Goal: Information Seeking & Learning: Learn about a topic

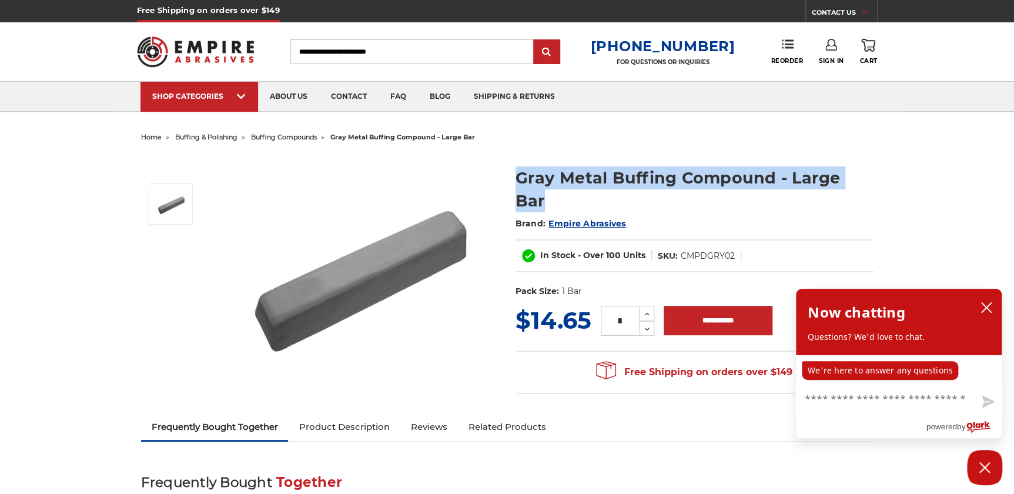
drag, startPoint x: 514, startPoint y: 179, endPoint x: 870, endPoint y: 173, distance: 356.4
click at [870, 173] on section "Gray Metal Buffing Compound - Large Bar Brand: Empire Abrasives In Stock - Over…" at bounding box center [694, 228] width 375 height 149
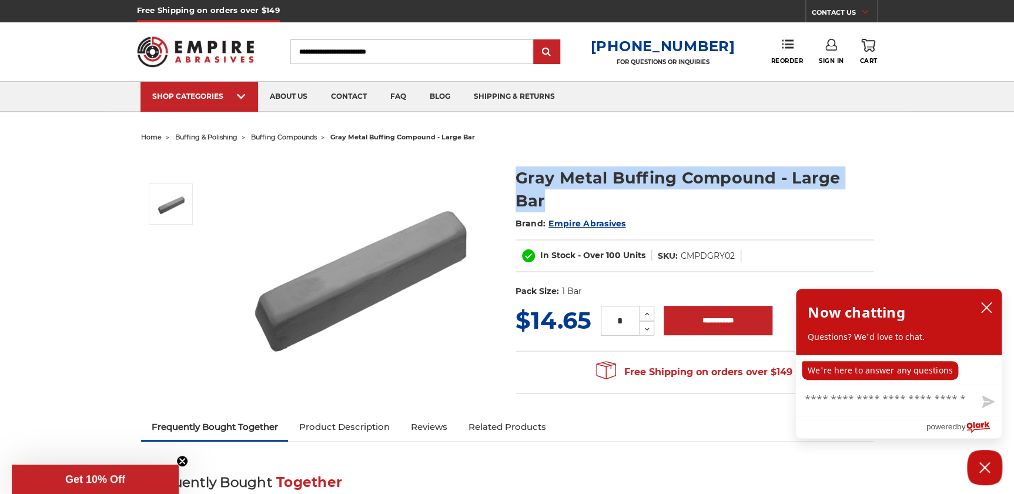
copy h1 "Gray Metal Buffing Compound - Large Bar"
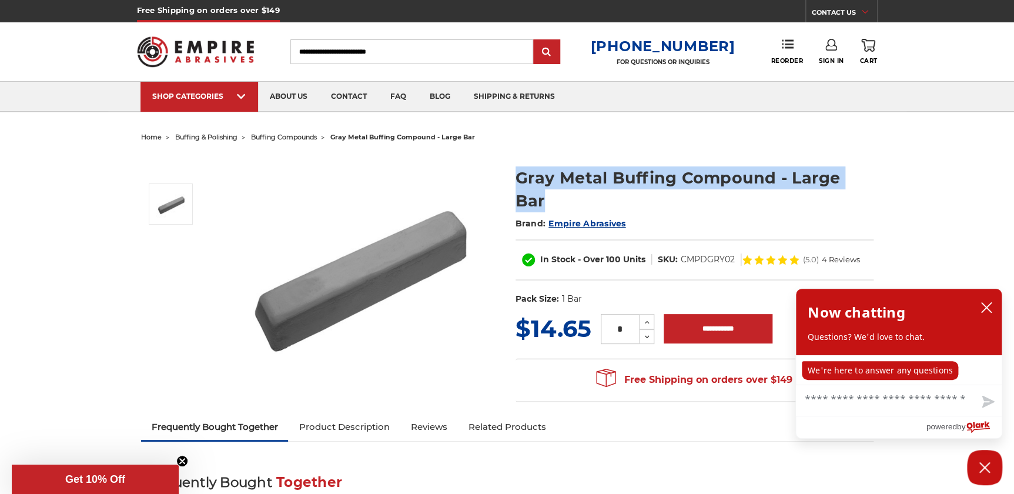
click at [570, 218] on span "Empire Abrasives" at bounding box center [587, 223] width 77 height 11
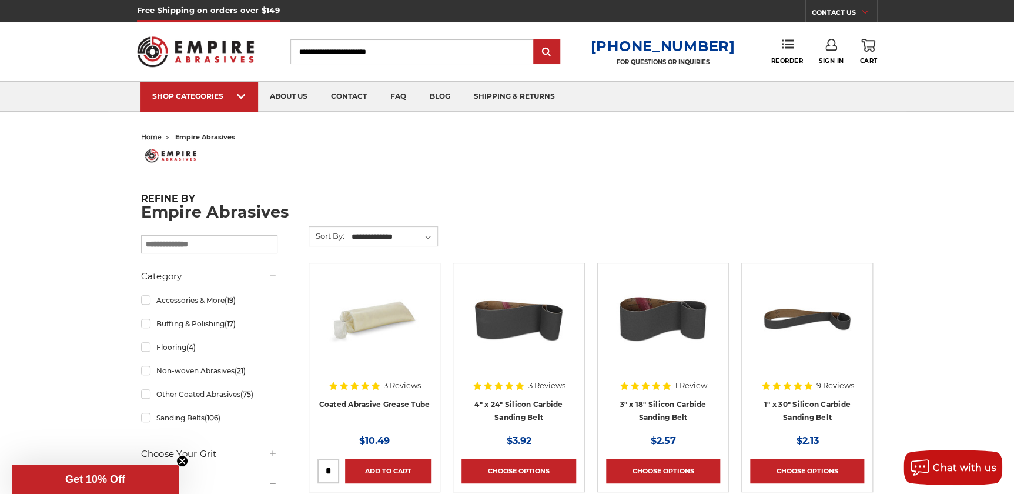
drag, startPoint x: 139, startPoint y: 206, endPoint x: 288, endPoint y: 208, distance: 149.3
drag, startPoint x: 142, startPoint y: 218, endPoint x: 293, endPoint y: 211, distance: 151.2
drag, startPoint x: 293, startPoint y: 211, endPoint x: 159, endPoint y: 214, distance: 134.7
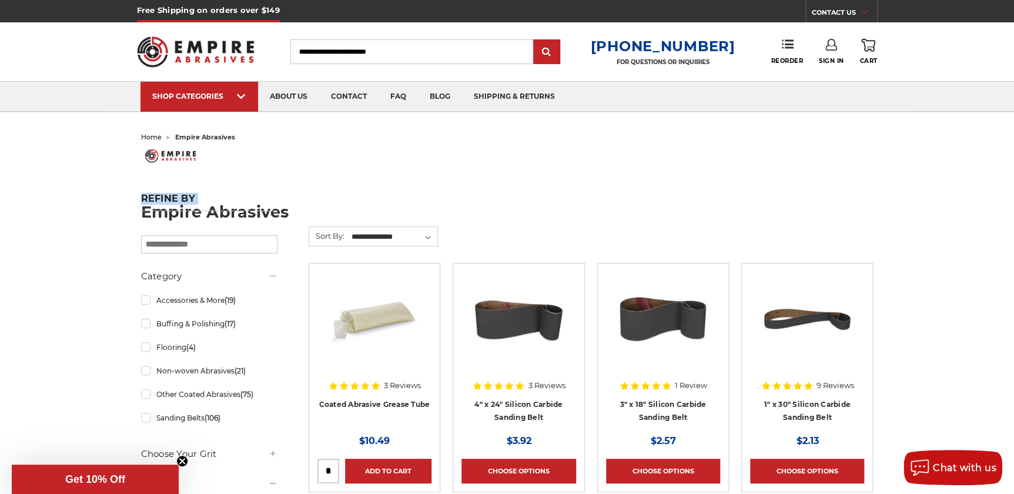
drag, startPoint x: 159, startPoint y: 214, endPoint x: 133, endPoint y: 210, distance: 26.2
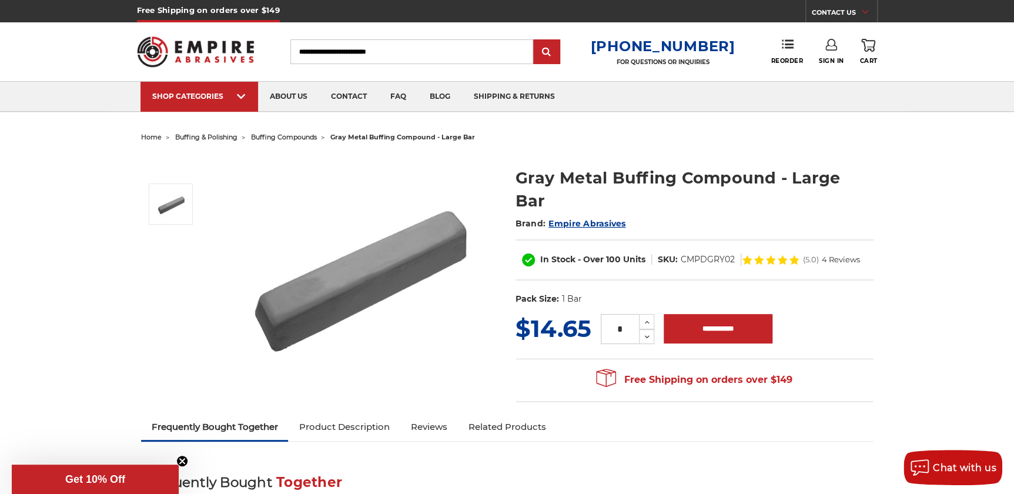
click at [370, 426] on link "Product Description" at bounding box center [344, 427] width 112 height 26
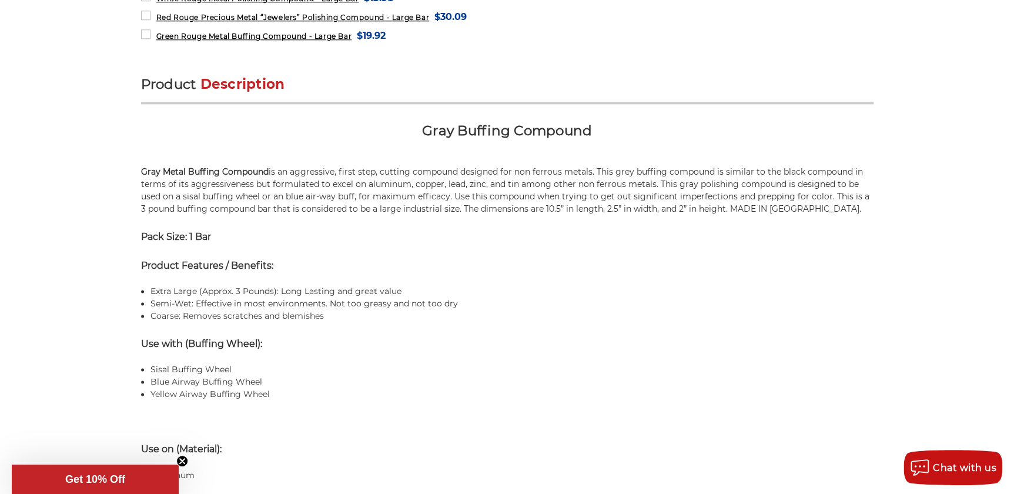
scroll to position [713, 0]
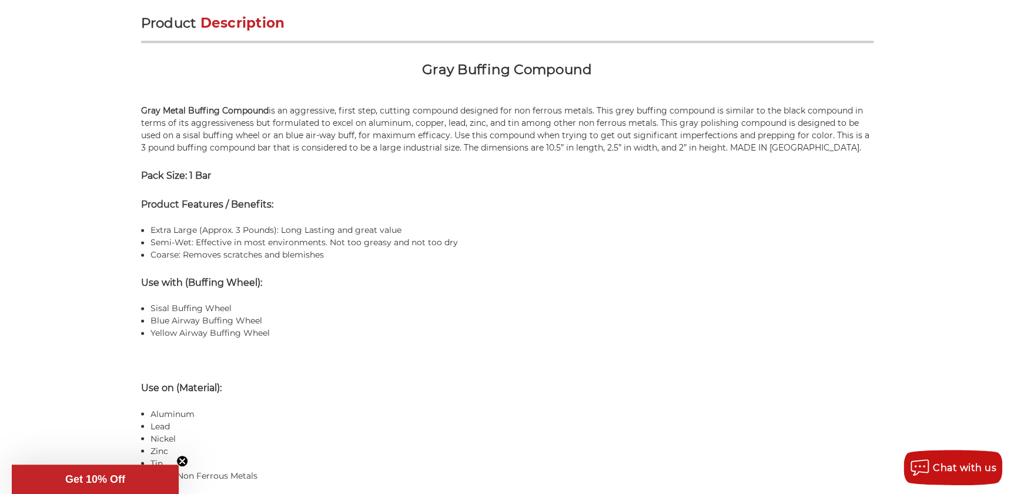
click at [196, 121] on p "Gray Metal Buffing Compound is an aggressive, first step, cutting compound desi…" at bounding box center [507, 129] width 733 height 49
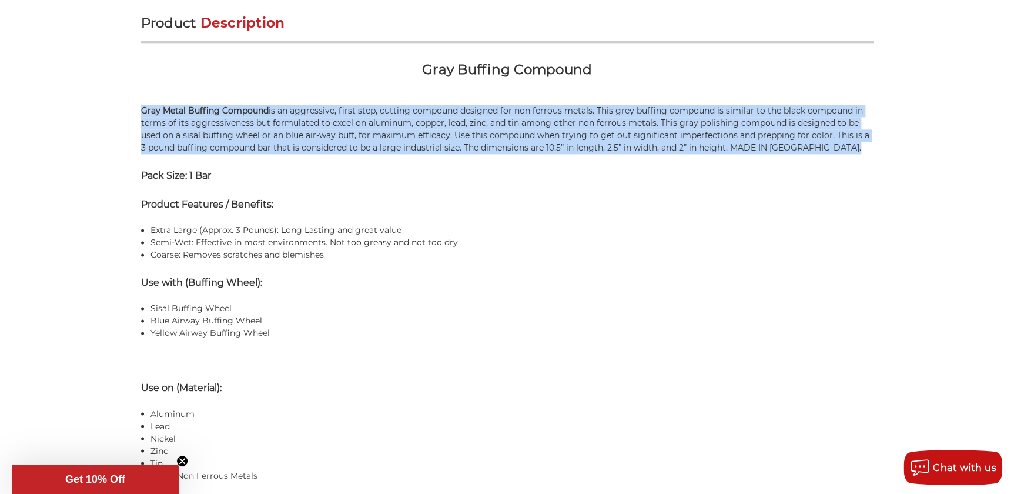
click at [196, 121] on p "Gray Metal Buffing Compound is an aggressive, first step, cutting compound desi…" at bounding box center [507, 129] width 733 height 49
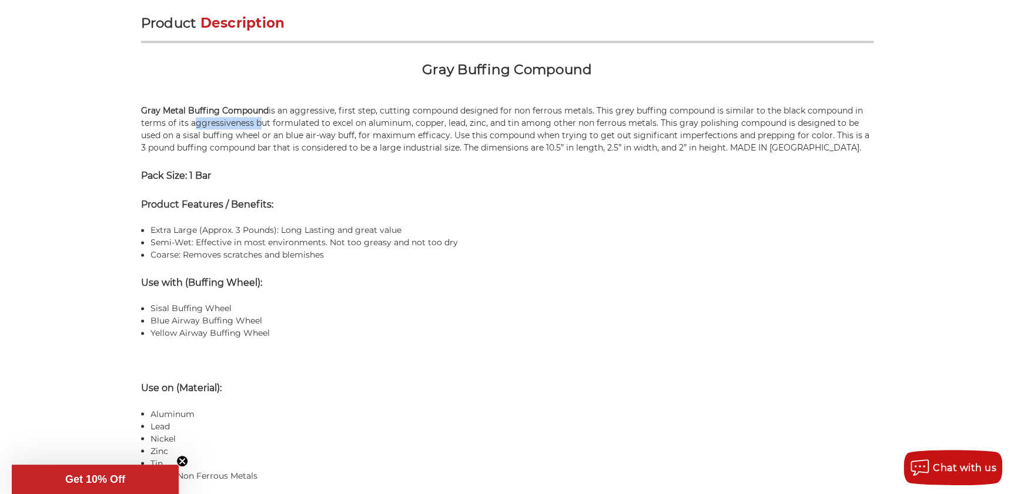
click at [196, 121] on p "Gray Metal Buffing Compound is an aggressive, first step, cutting compound desi…" at bounding box center [507, 129] width 733 height 49
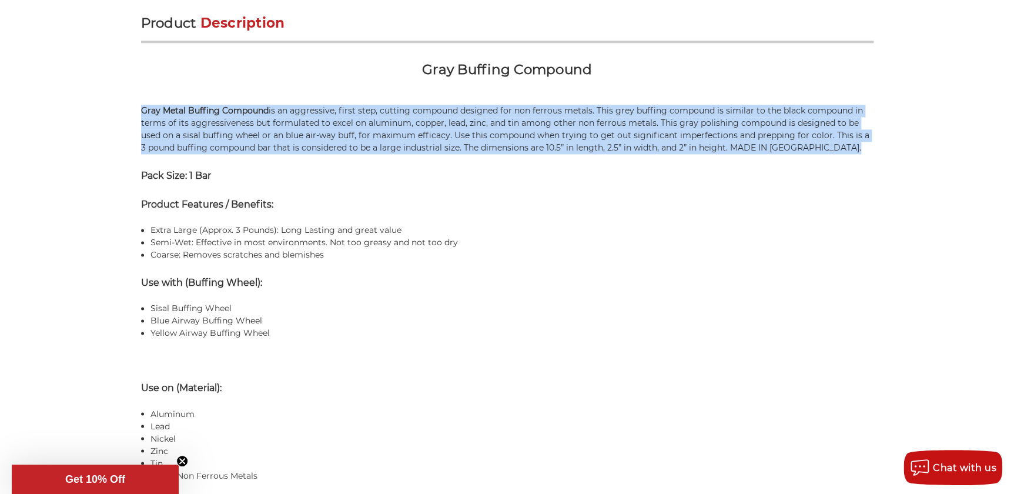
click at [196, 121] on p "Gray Metal Buffing Compound is an aggressive, first step, cutting compound desi…" at bounding box center [507, 129] width 733 height 49
click at [196, 122] on p "Gray Metal Buffing Compound is an aggressive, first step, cutting compound desi…" at bounding box center [507, 129] width 733 height 49
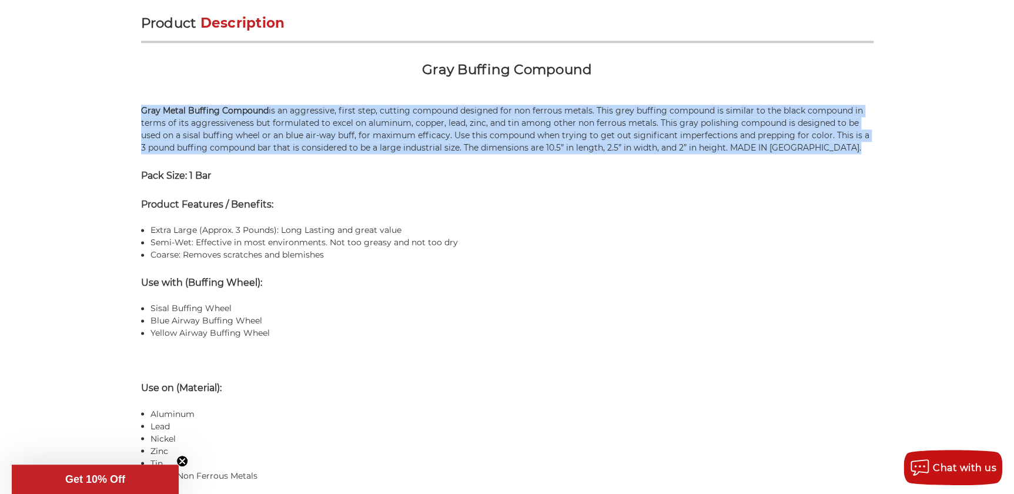
click at [196, 122] on p "Gray Metal Buffing Compound is an aggressive, first step, cutting compound desi…" at bounding box center [507, 129] width 733 height 49
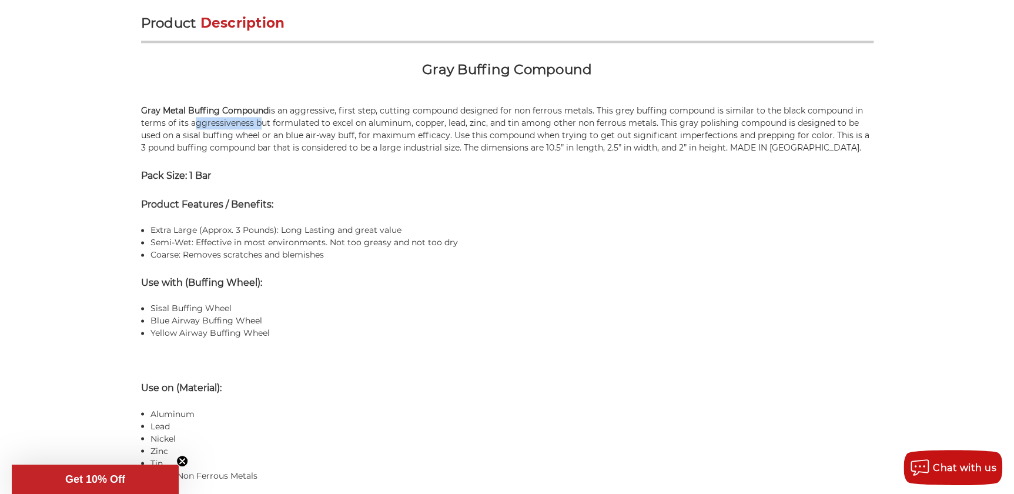
click at [196, 122] on p "Gray Metal Buffing Compound is an aggressive, first step, cutting compound desi…" at bounding box center [507, 129] width 733 height 49
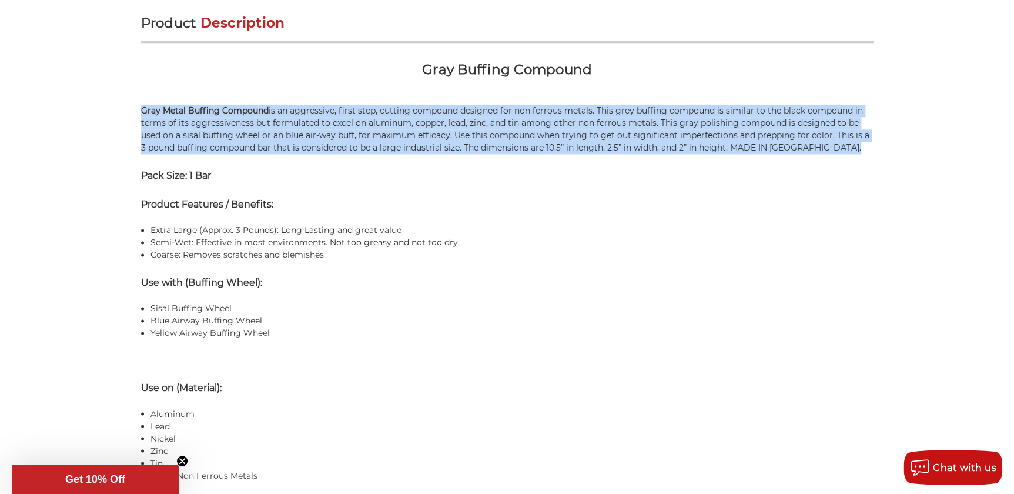
click at [196, 122] on p "Gray Metal Buffing Compound is an aggressive, first step, cutting compound desi…" at bounding box center [507, 129] width 733 height 49
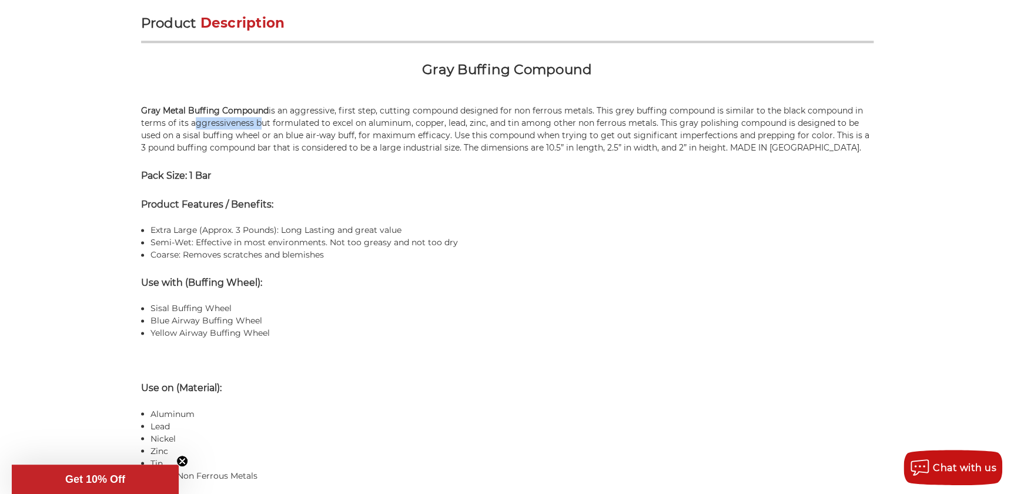
click at [196, 122] on p "Gray Metal Buffing Compound is an aggressive, first step, cutting compound desi…" at bounding box center [507, 129] width 733 height 49
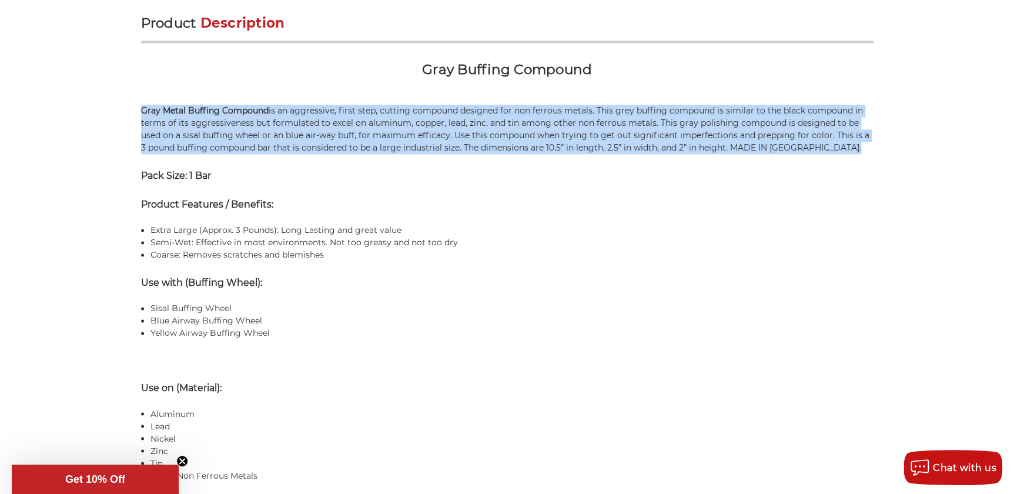
click at [196, 122] on p "Gray Metal Buffing Compound is an aggressive, first step, cutting compound desi…" at bounding box center [507, 129] width 733 height 49
click at [195, 122] on p "Gray Metal Buffing Compound is an aggressive, first step, cutting compound desi…" at bounding box center [507, 129] width 733 height 49
click at [194, 118] on p "Gray Metal Buffing Compound is an aggressive, first step, cutting compound desi…" at bounding box center [507, 129] width 733 height 49
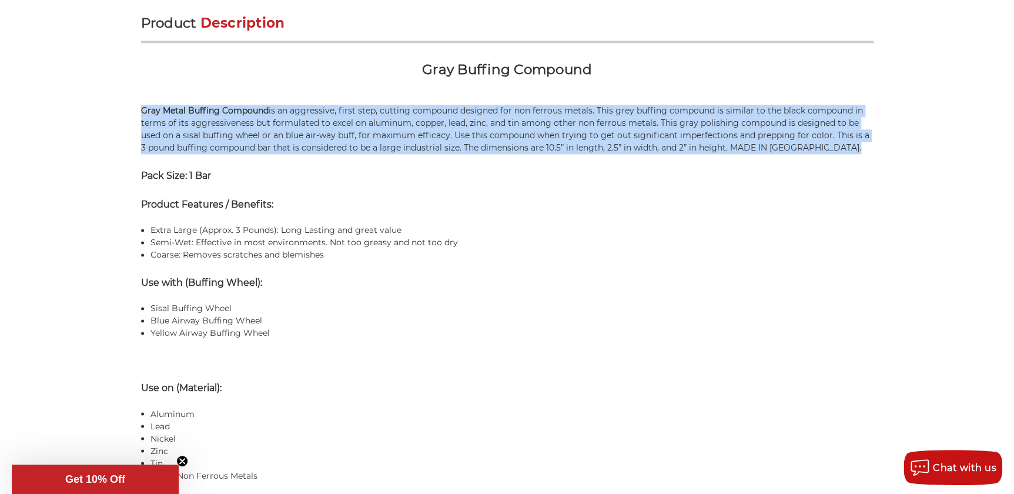
click at [196, 110] on strong "Gray Metal Buffing Compound" at bounding box center [205, 110] width 128 height 11
click at [155, 111] on strong "Gray Metal Buffing Compound" at bounding box center [205, 110] width 128 height 11
click at [144, 110] on strong "Gray Metal Buffing Compound" at bounding box center [205, 110] width 128 height 11
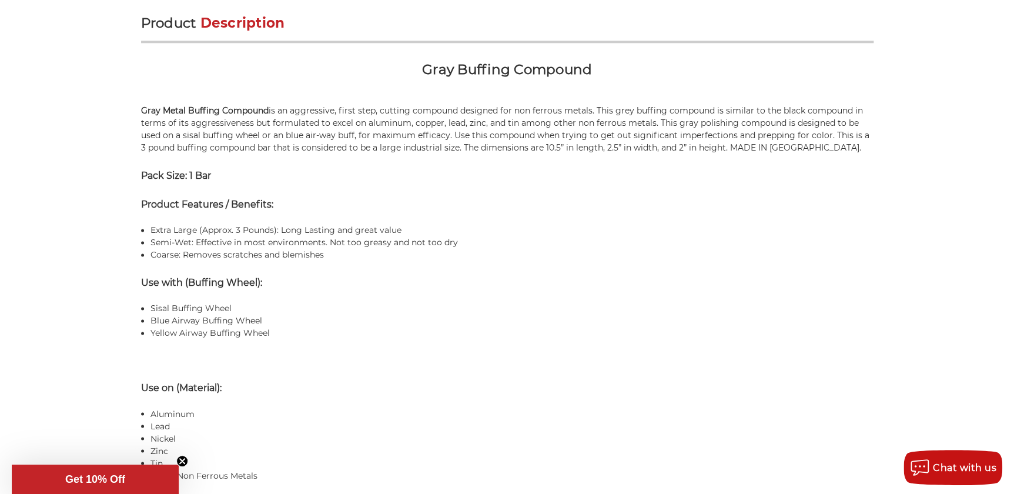
click at [306, 116] on p "Gray Metal Buffing Compound is an aggressive, first step, cutting compound desi…" at bounding box center [507, 129] width 733 height 49
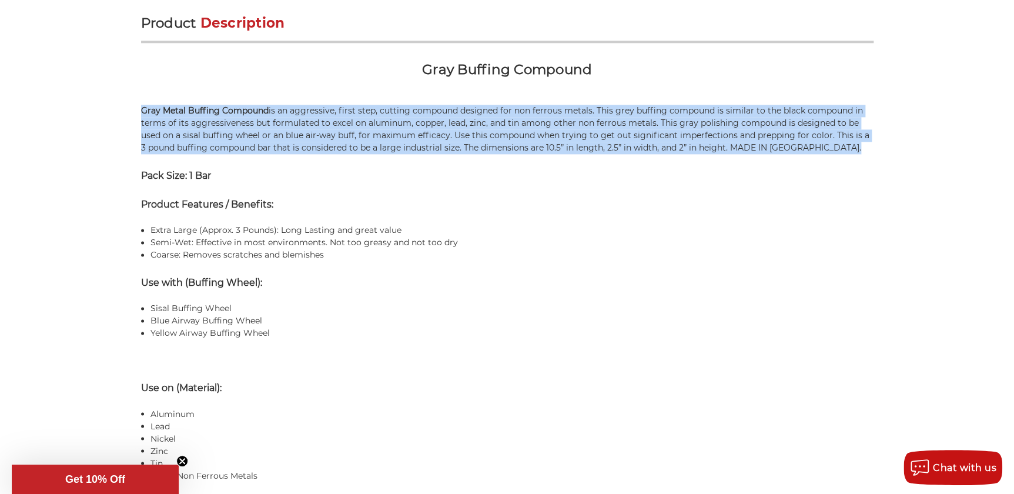
click at [304, 118] on p "Gray Metal Buffing Compound is an aggressive, first step, cutting compound desi…" at bounding box center [507, 129] width 733 height 49
